Goal: Navigation & Orientation: Find specific page/section

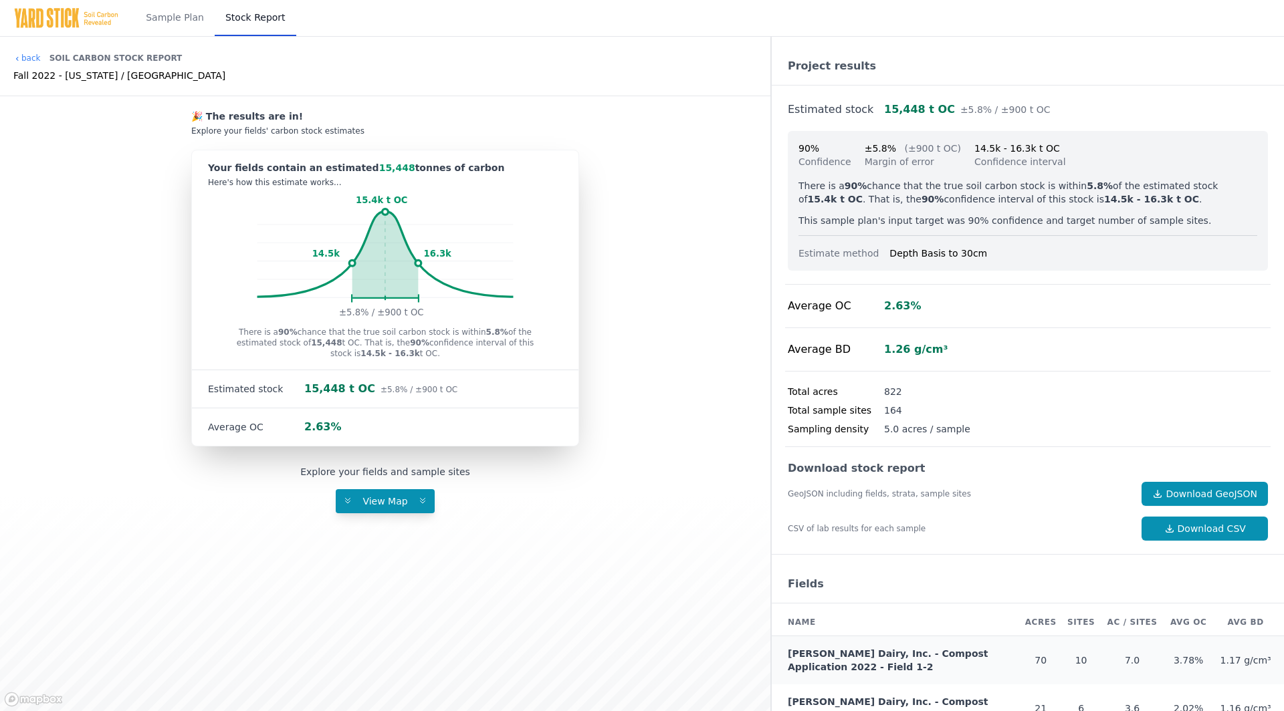
click at [60, 21] on img at bounding box center [66, 17] width 106 height 21
click at [164, 14] on link "Sample Plan" at bounding box center [175, 18] width 80 height 36
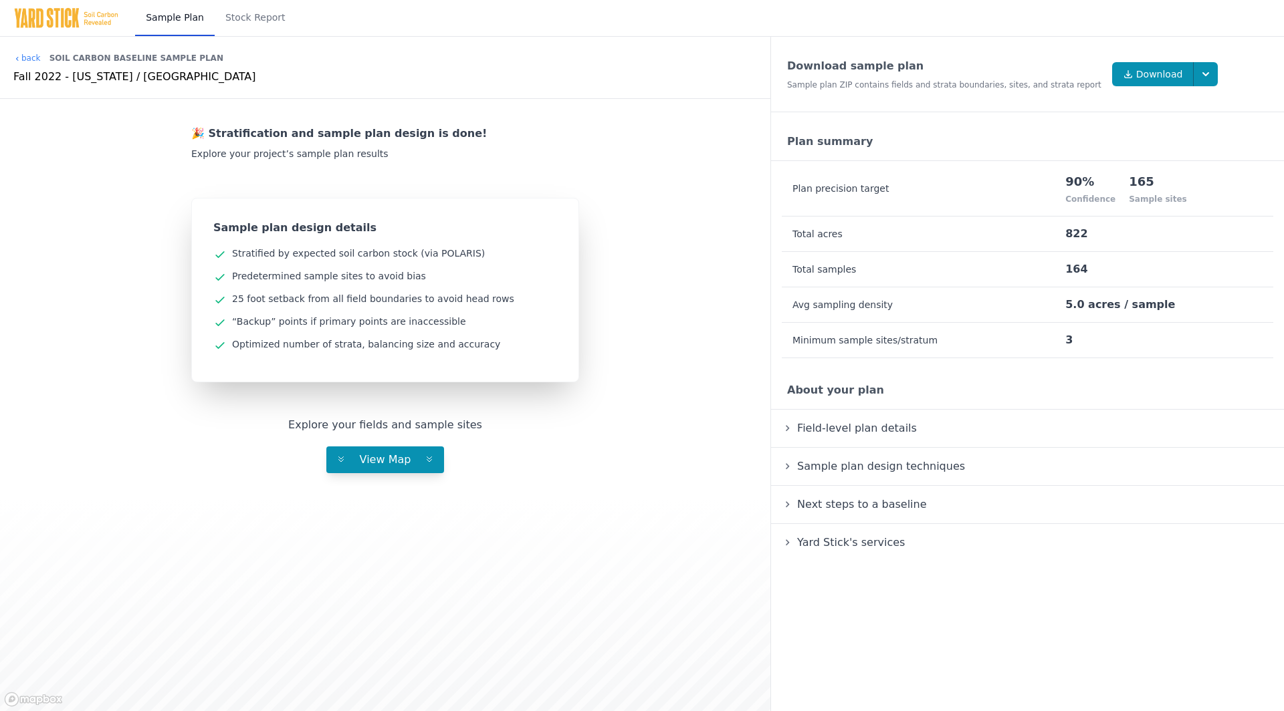
click at [41, 14] on img at bounding box center [66, 17] width 106 height 21
click at [25, 56] on link "back" at bounding box center [26, 58] width 27 height 11
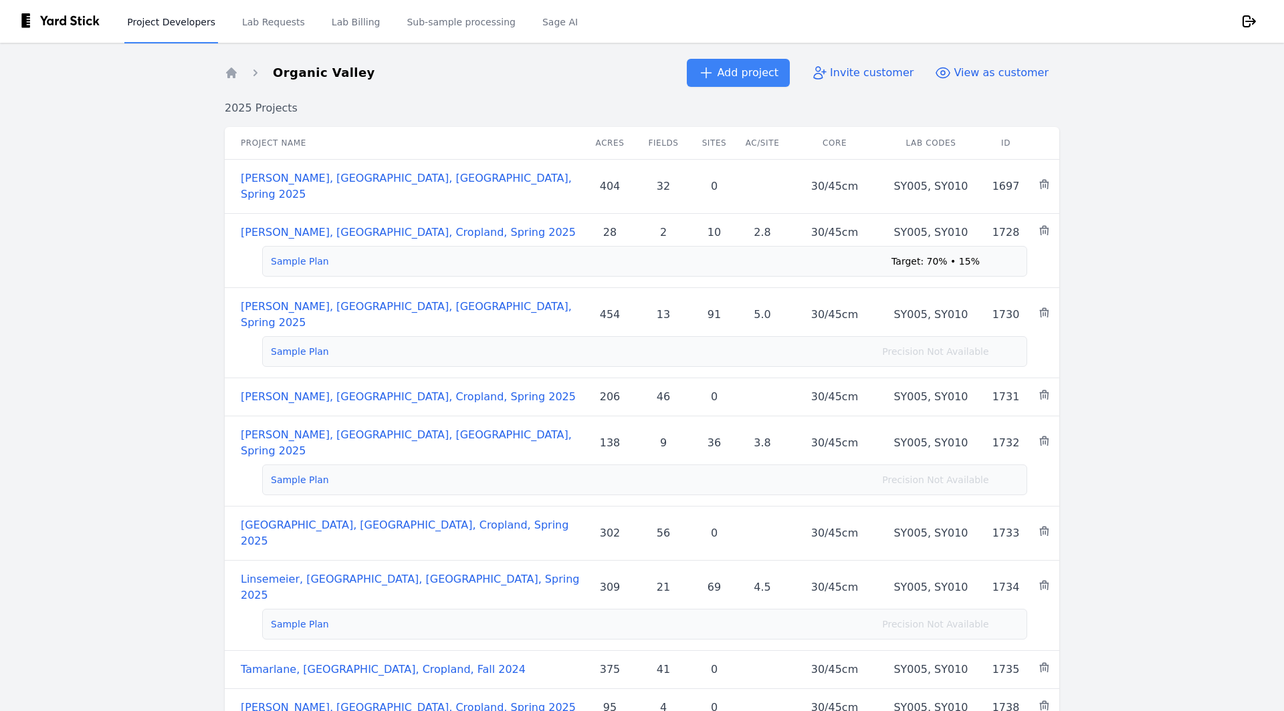
click at [143, 22] on link "Project Developers" at bounding box center [171, 21] width 94 height 44
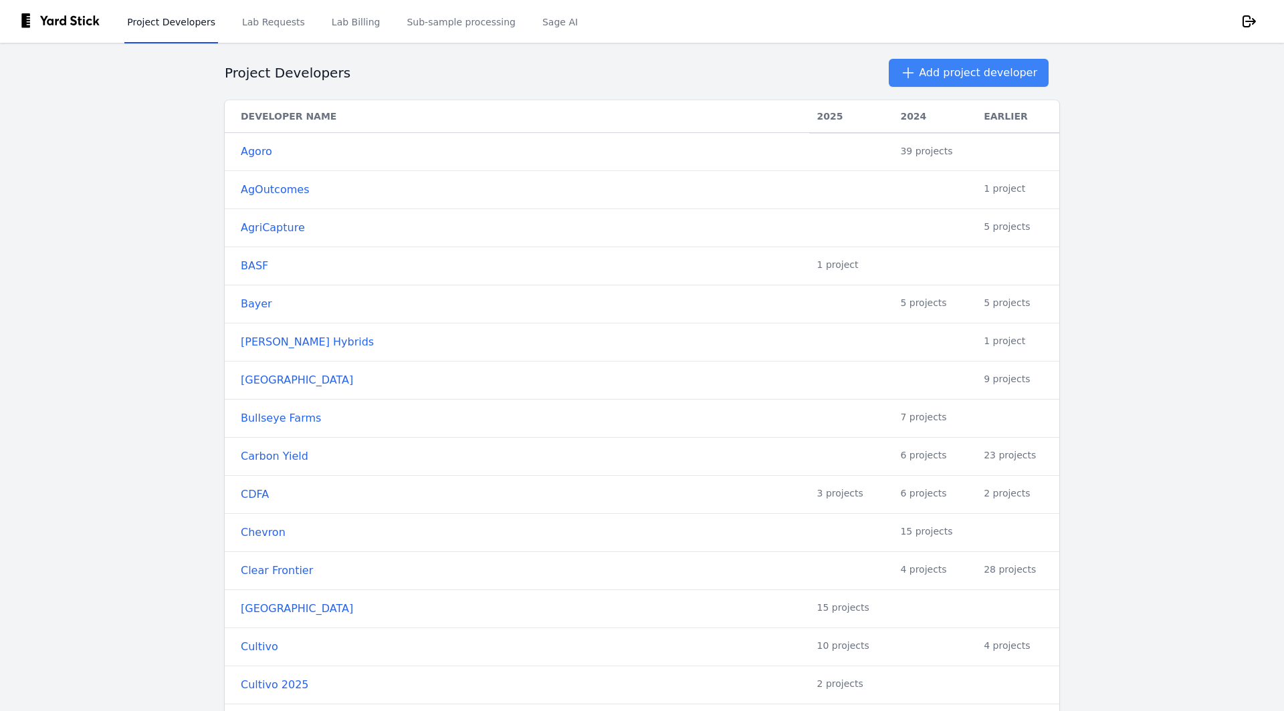
scroll to position [945, 0]
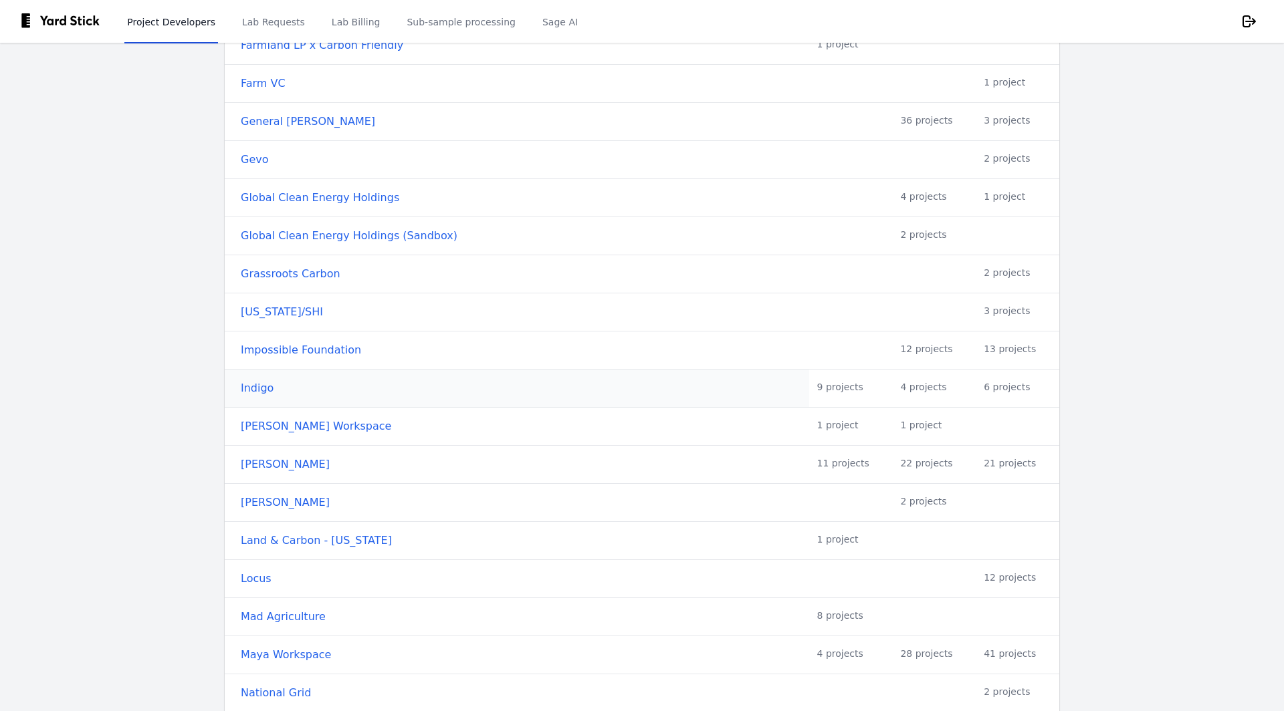
click at [255, 380] on link "Indigo" at bounding box center [521, 388] width 560 height 16
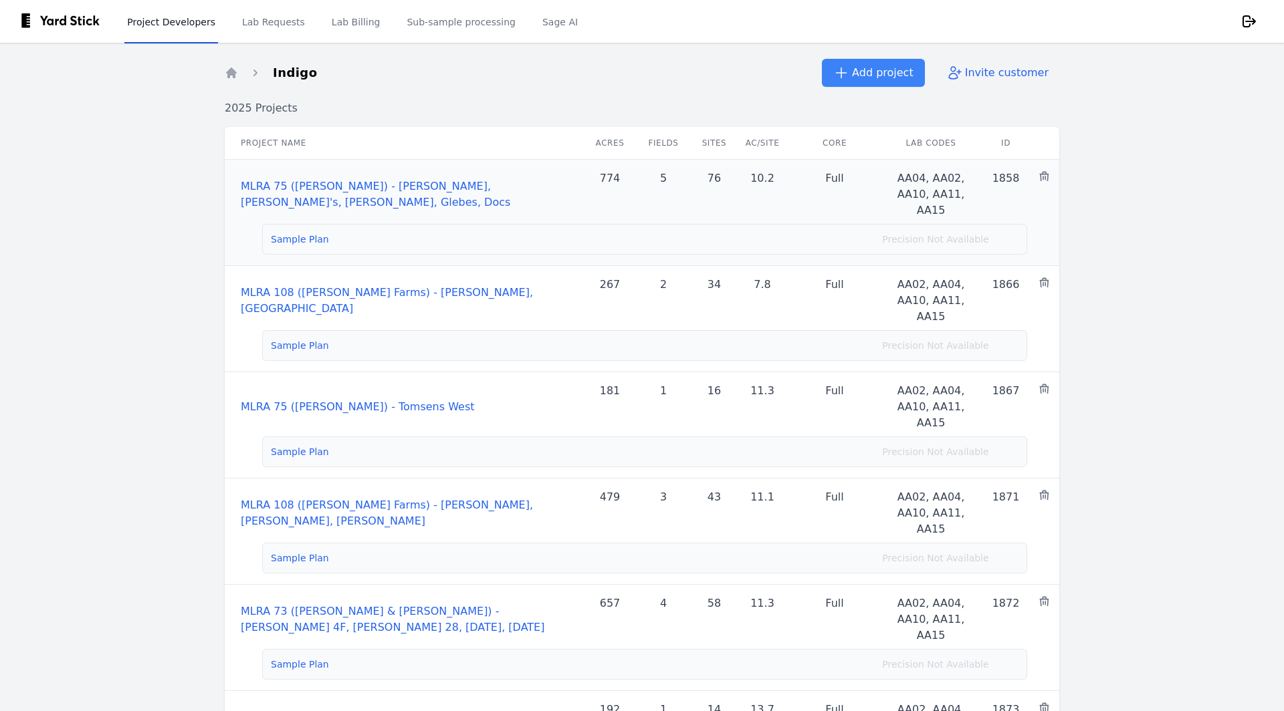
click at [342, 184] on link "MLRA 75 ([PERSON_NAME]) - [PERSON_NAME], [PERSON_NAME]'s, [PERSON_NAME], Glebes…" at bounding box center [375, 194] width 269 height 29
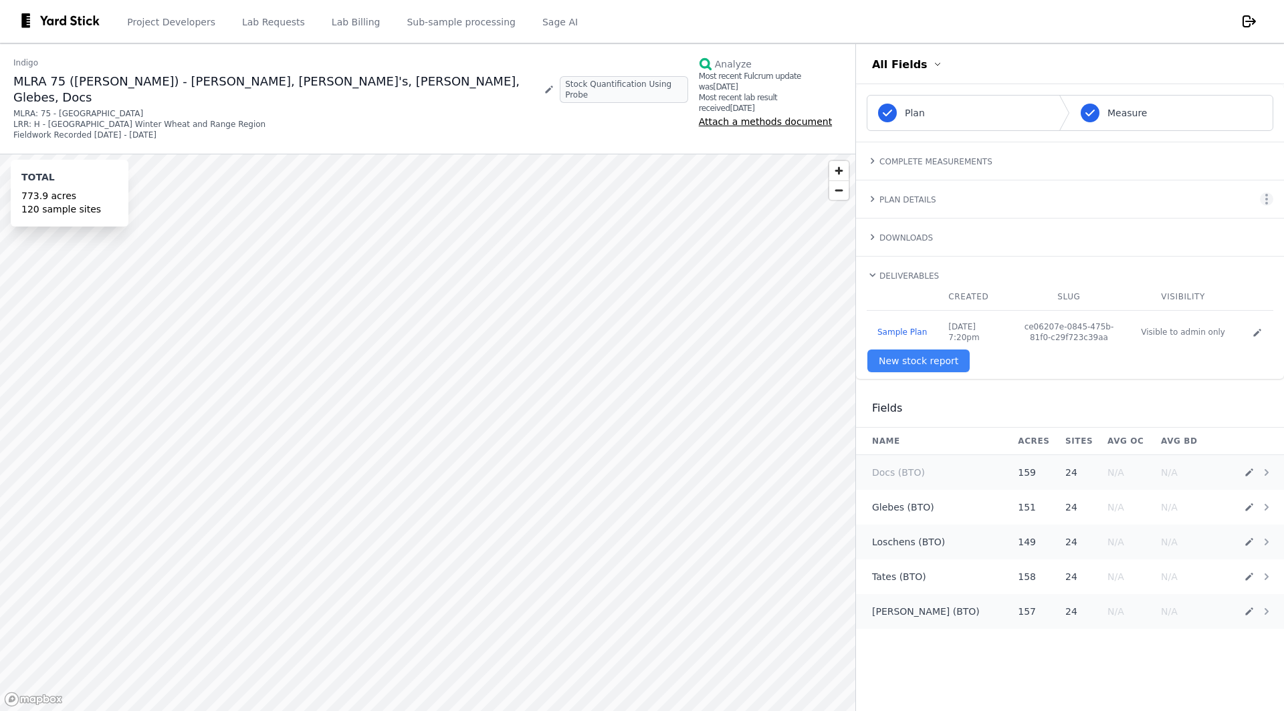
click at [905, 468] on link "Docs (BTO)" at bounding box center [898, 472] width 53 height 13
